Goal: Browse casually

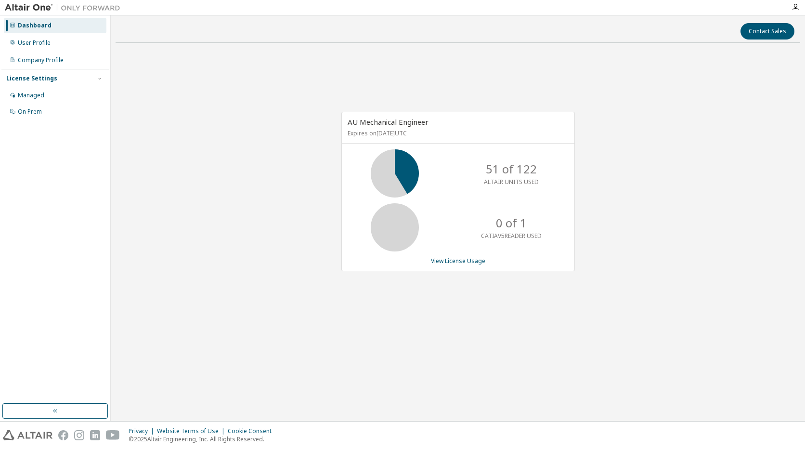
drag, startPoint x: 273, startPoint y: 223, endPoint x: 270, endPoint y: 234, distance: 12.0
click at [273, 223] on div "AU Mechanical Engineer Expires on [DATE] UTC 51 of 122 ALTAIR UNITS USED 0 of 1…" at bounding box center [458, 197] width 685 height 292
